Goal: Task Accomplishment & Management: Manage account settings

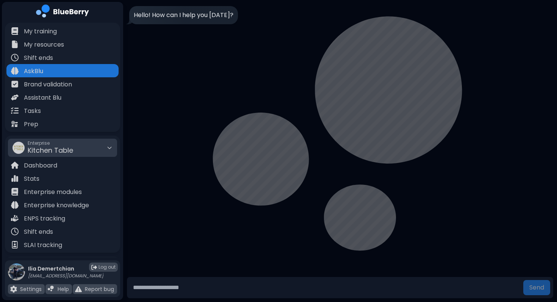
click at [423, 120] on div "Hello! How can I help you today?" at bounding box center [340, 137] width 434 height 275
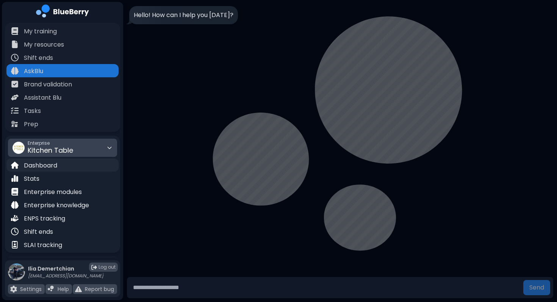
click at [65, 164] on div "Dashboard" at bounding box center [62, 164] width 112 height 13
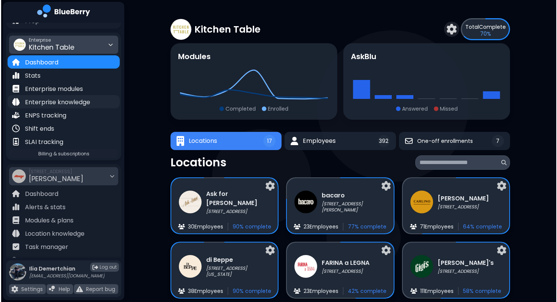
scroll to position [103, 0]
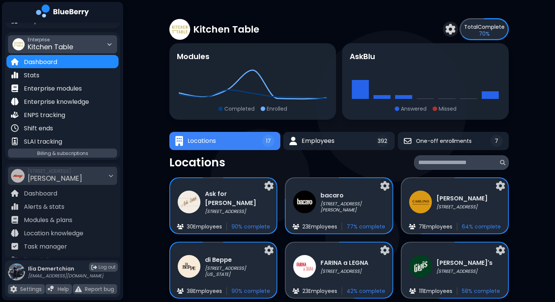
click at [63, 154] on span "Billing & subscriptions" at bounding box center [62, 153] width 51 height 6
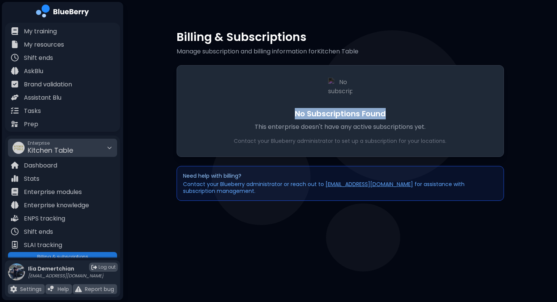
drag, startPoint x: 292, startPoint y: 115, endPoint x: 450, endPoint y: 112, distance: 158.0
click at [450, 112] on h2 "No Subscriptions Found" at bounding box center [340, 113] width 302 height 11
copy h2 "No Subscriptions Found"
